Goal: Information Seeking & Learning: Learn about a topic

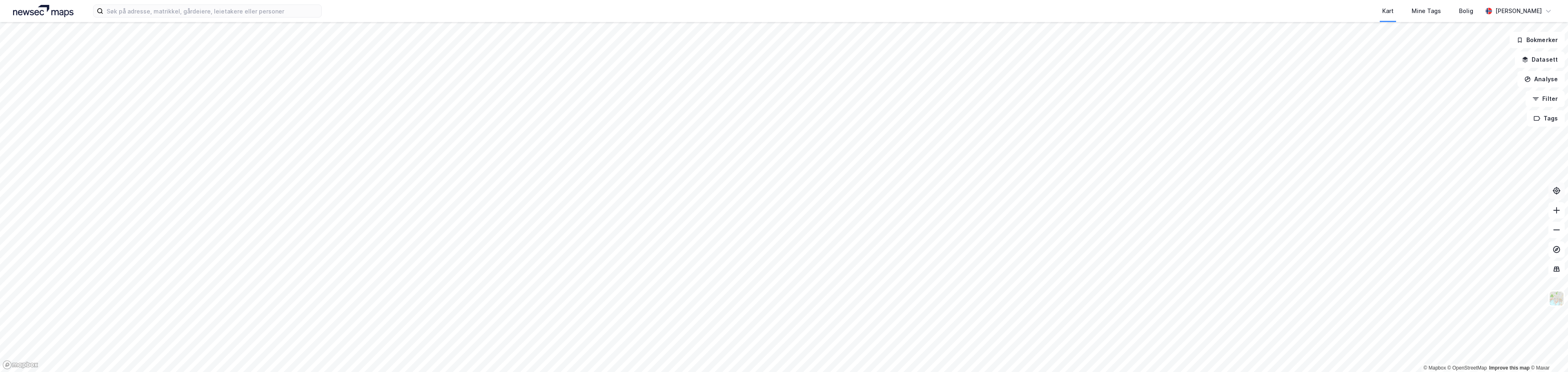
click at [783, 191] on icon at bounding box center [1557, 190] width 3 height 3
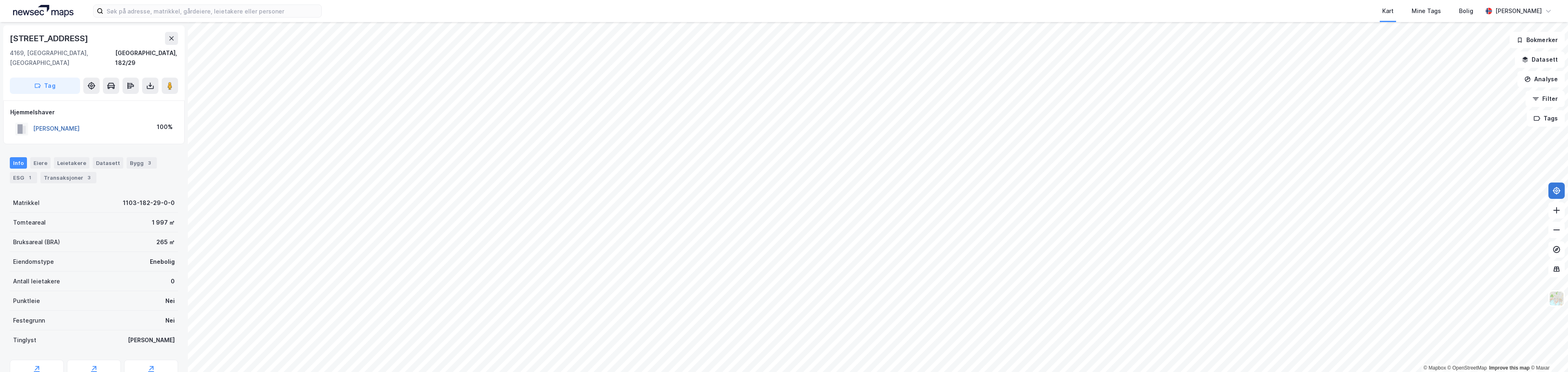
click at [0, 0] on button "[PERSON_NAME]" at bounding box center [0, 0] width 0 height 0
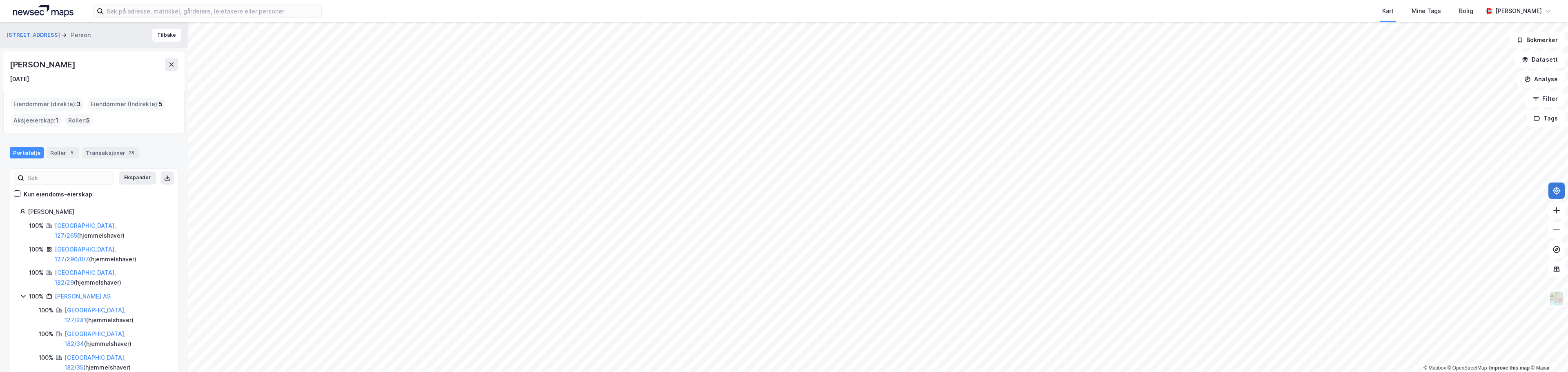
scroll to position [5, 0]
click at [32, 371] on icon at bounding box center [32, 376] width 7 height 7
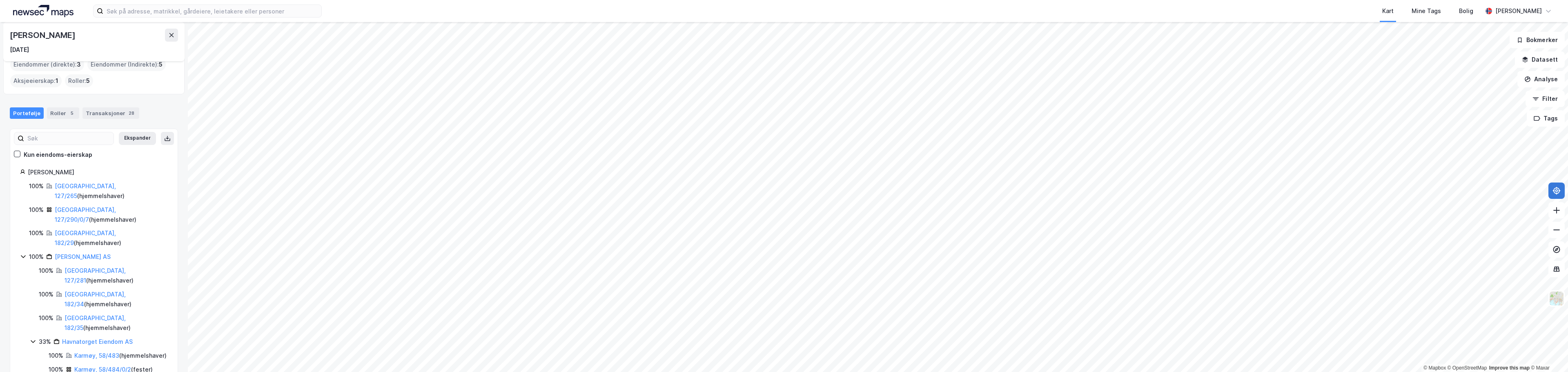
scroll to position [41, 0]
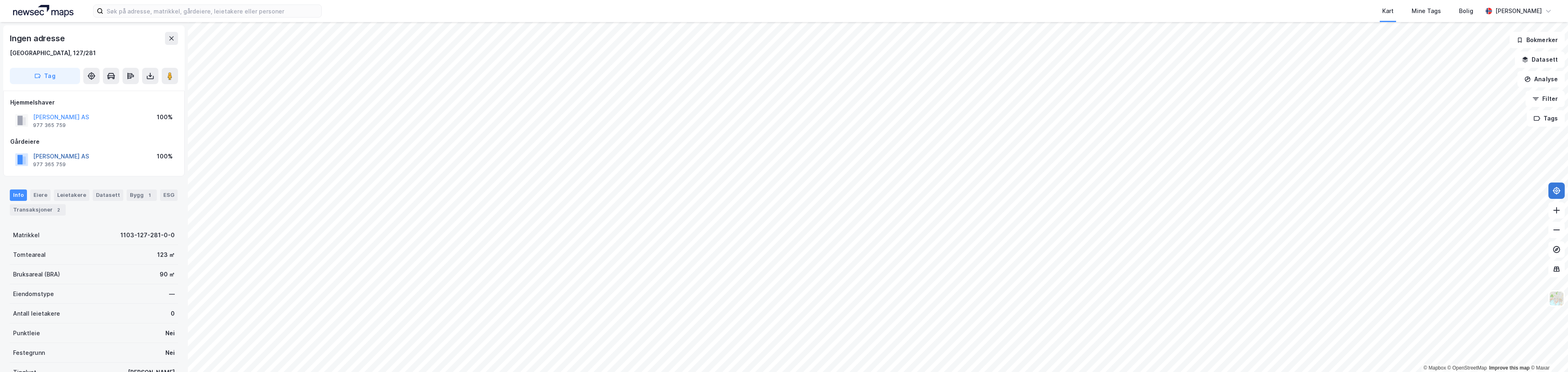
click at [0, 0] on button "[PERSON_NAME] AS" at bounding box center [0, 0] width 0 height 0
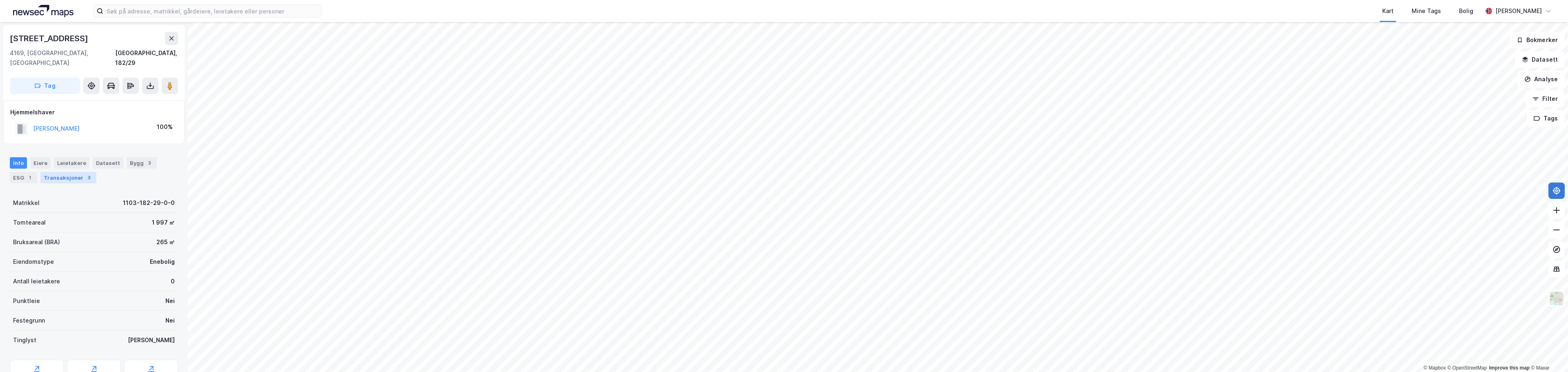
click at [61, 172] on div "Transaksjoner 3" at bounding box center [68, 177] width 56 height 11
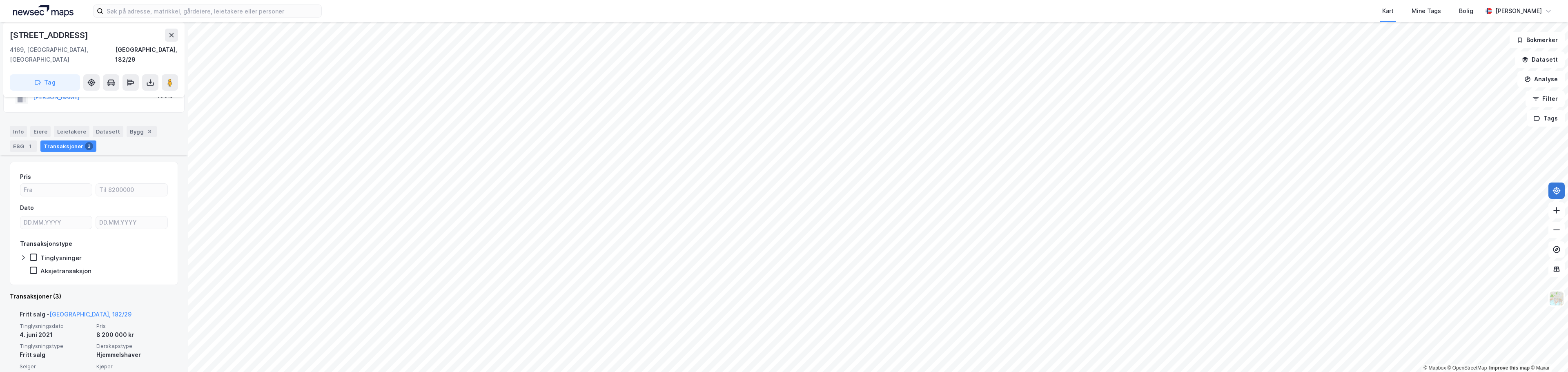
scroll to position [30, 0]
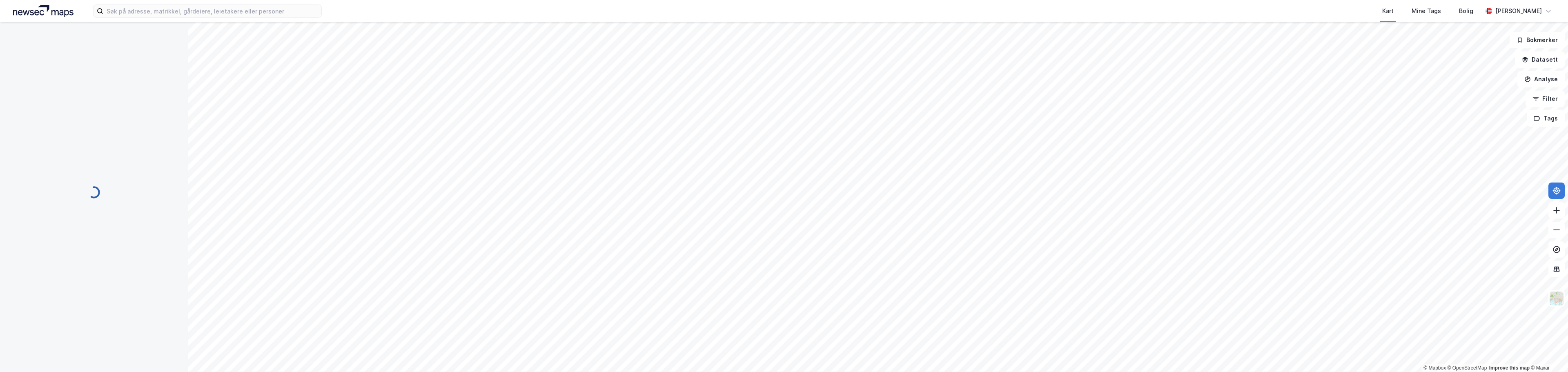
scroll to position [29, 0]
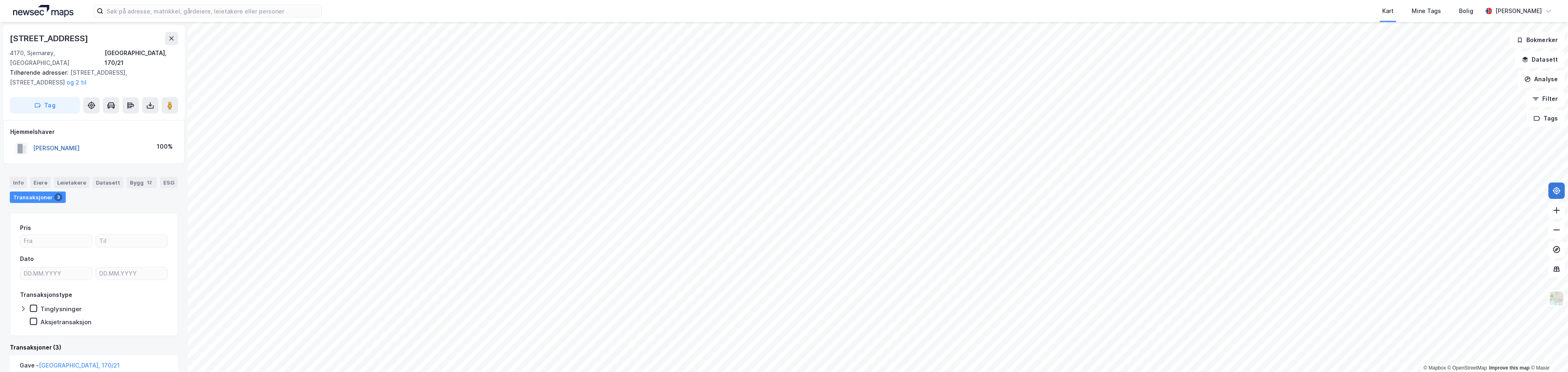
click at [0, 0] on button "[PERSON_NAME]" at bounding box center [0, 0] width 0 height 0
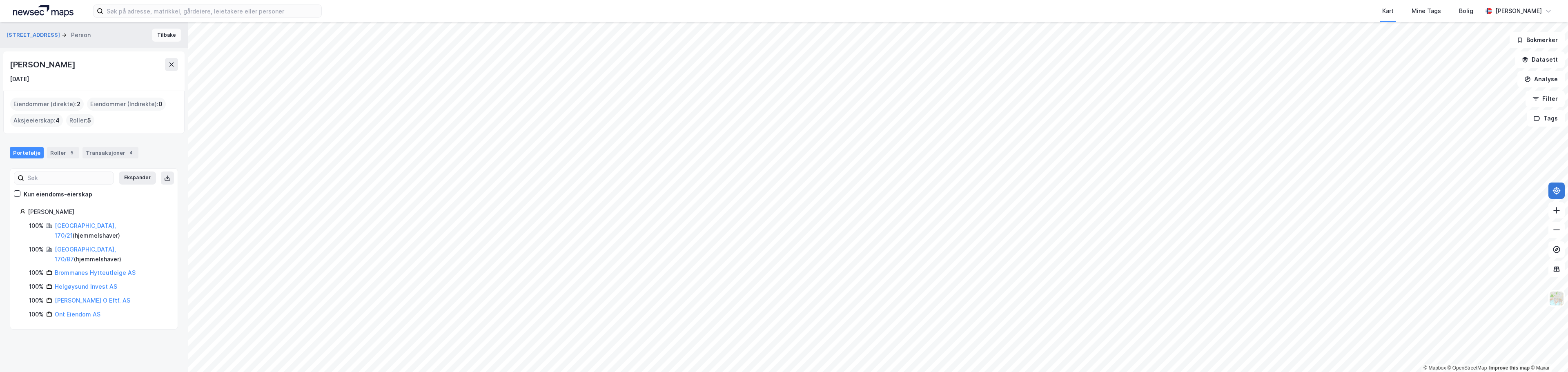
click at [155, 34] on button "Tilbake" at bounding box center [166, 35] width 29 height 13
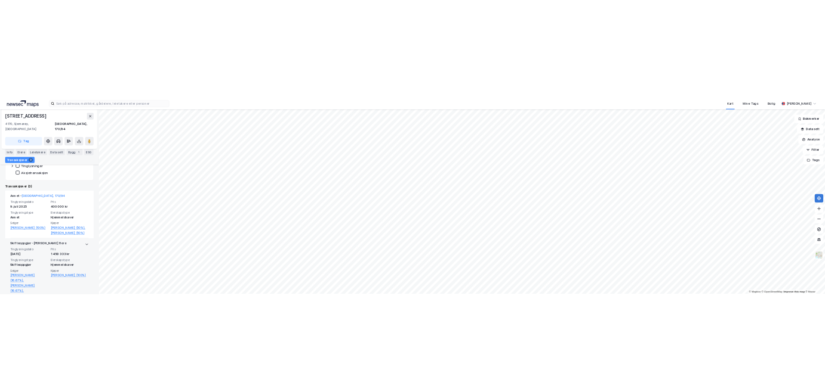
scroll to position [172, 0]
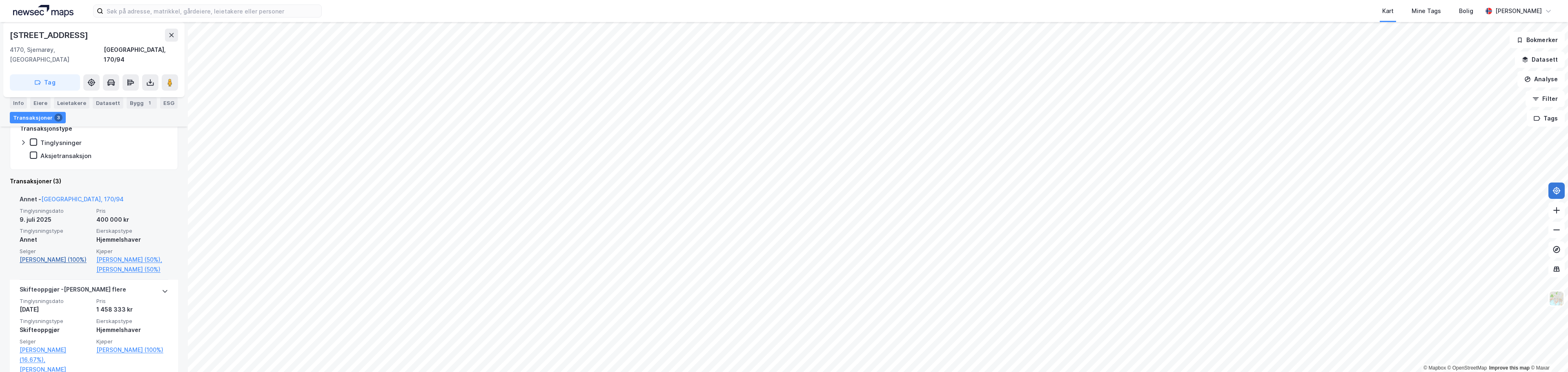
click at [39, 255] on link "[PERSON_NAME] (100%)" at bounding box center [56, 260] width 72 height 9
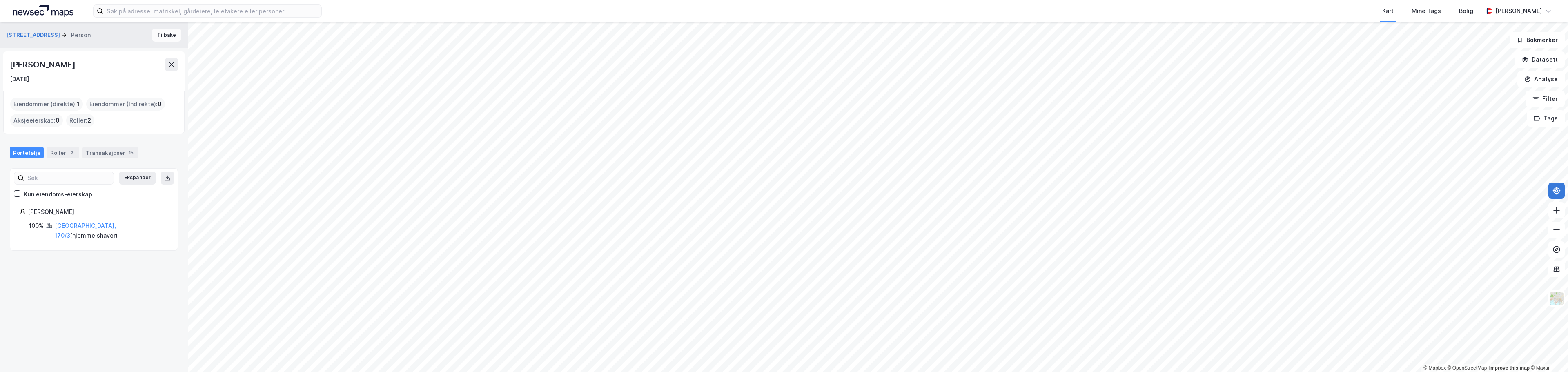
click at [159, 38] on button "Tilbake" at bounding box center [166, 35] width 29 height 13
